Goal: Task Accomplishment & Management: Use online tool/utility

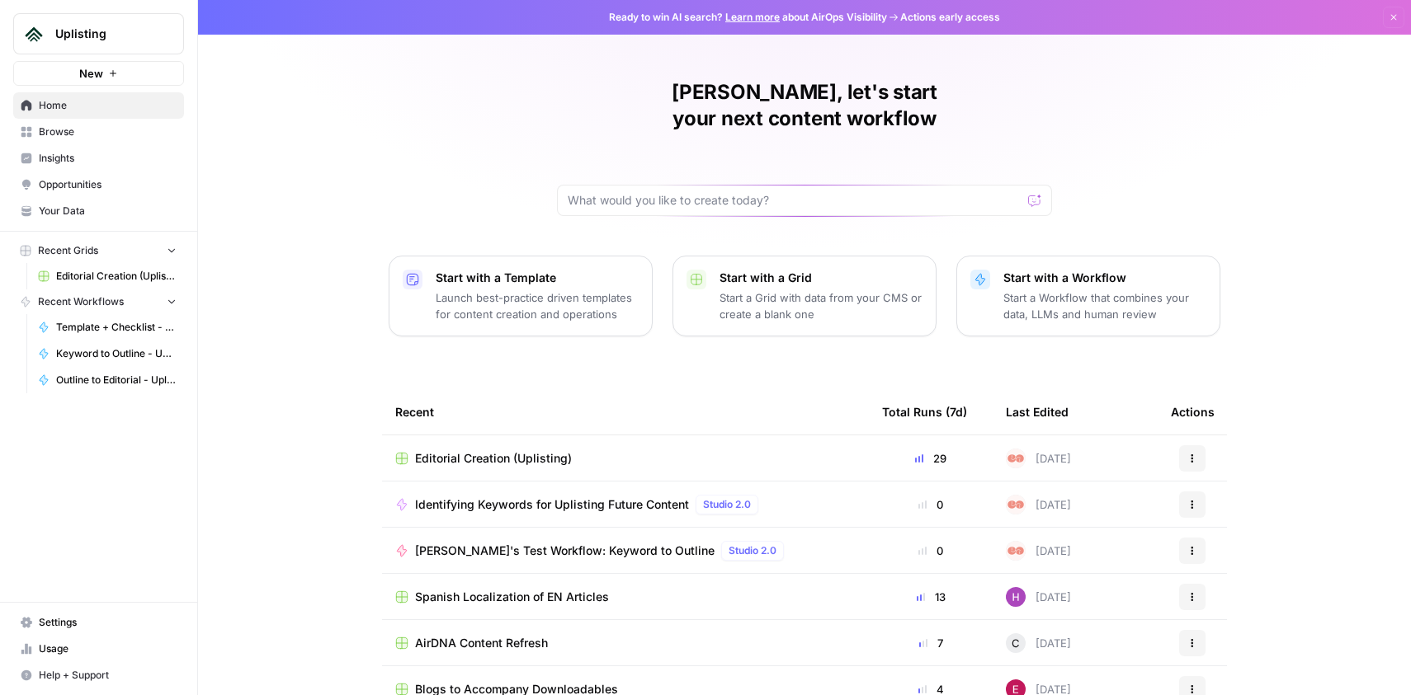
click at [587, 541] on div "[PERSON_NAME]'s Test Workflow: Keyword to Outline Studio 2.0" at bounding box center [602, 551] width 375 height 20
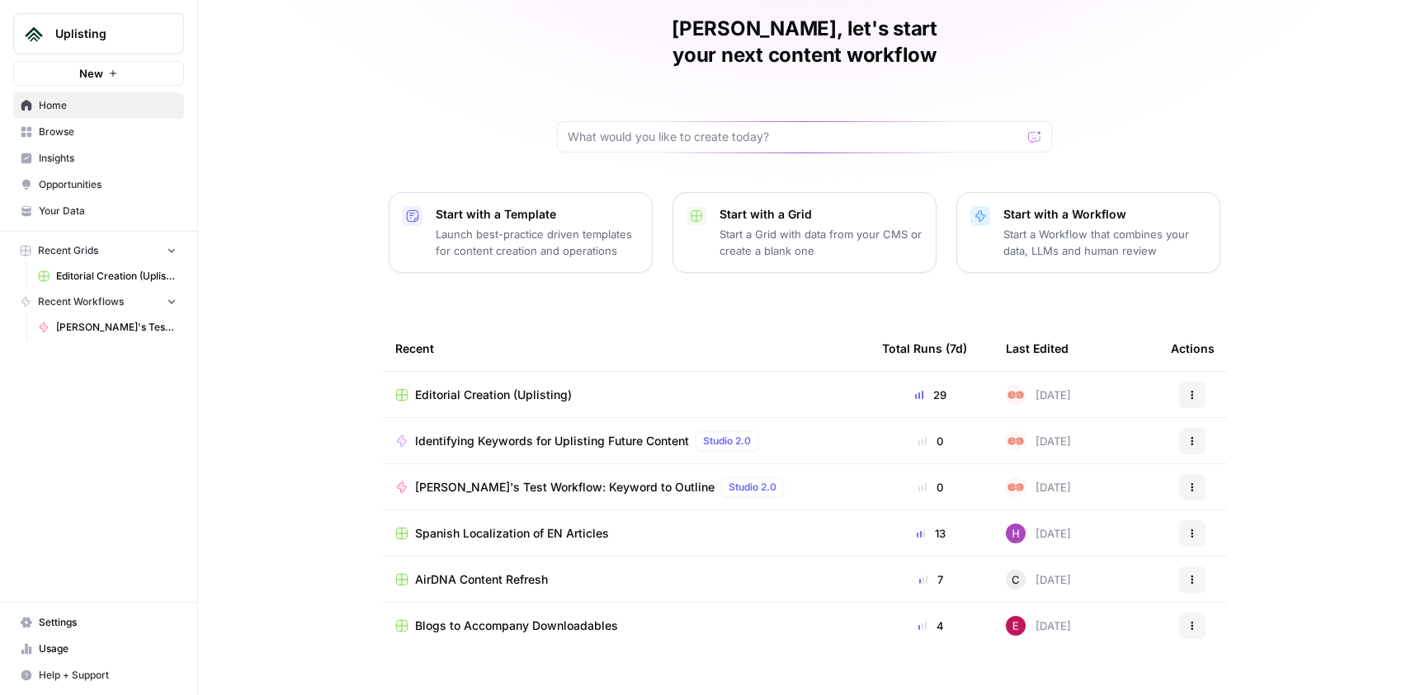
scroll to position [34, 0]
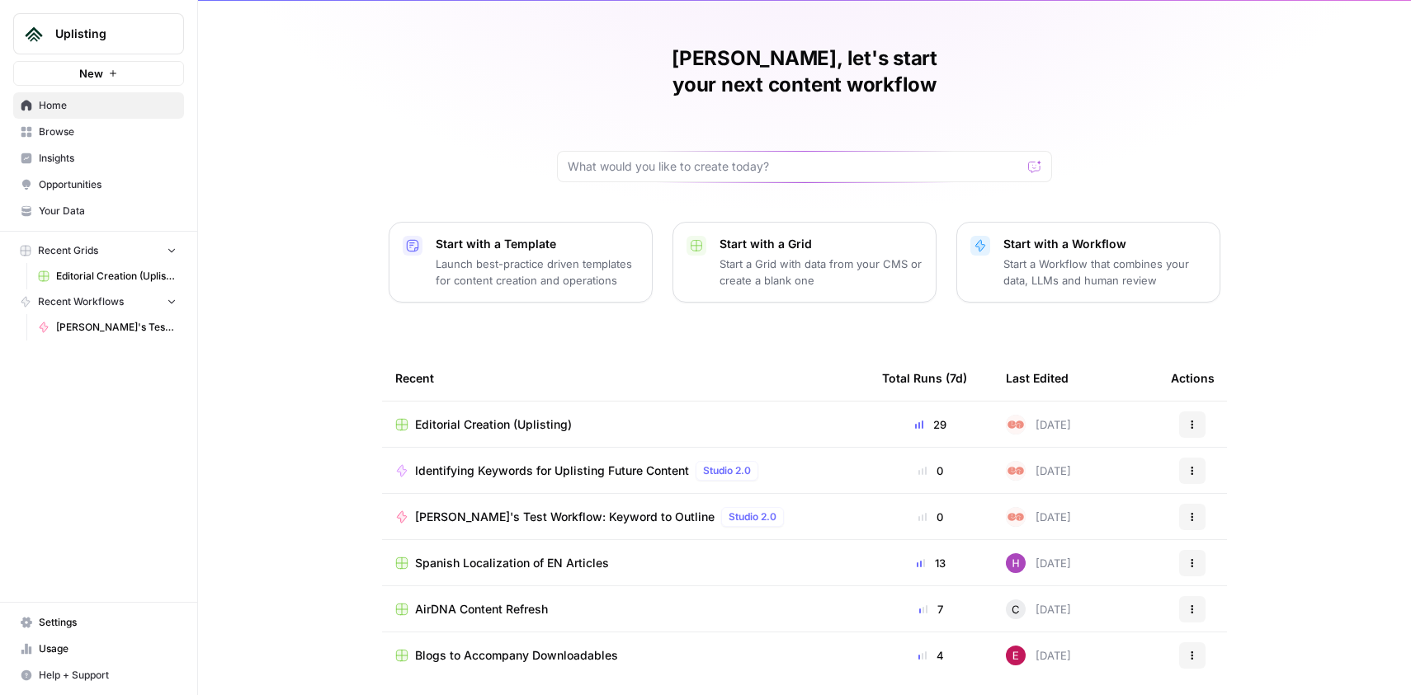
click at [562, 463] on span "Identifying Keywords for Uplisting Future Content" at bounding box center [552, 471] width 274 height 16
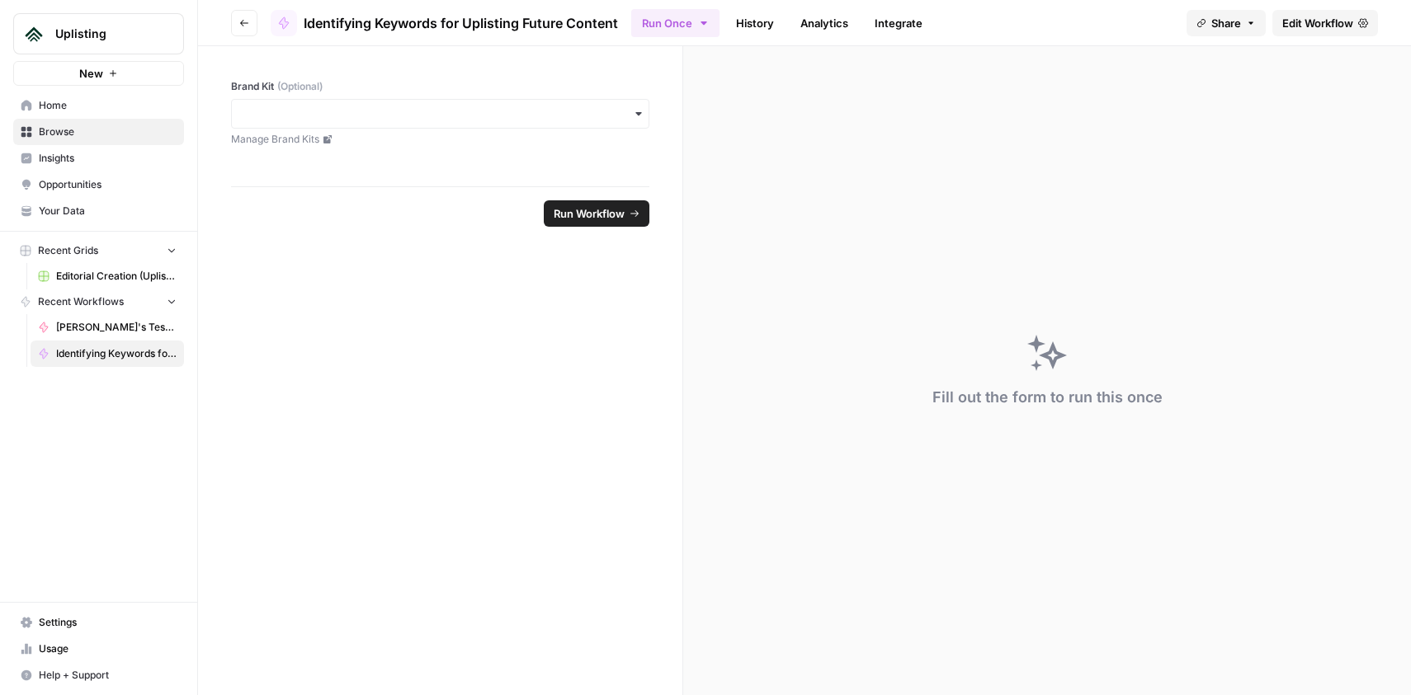
click at [1324, 31] on span "Edit Workflow" at bounding box center [1317, 23] width 71 height 16
